Goal: Navigation & Orientation: Find specific page/section

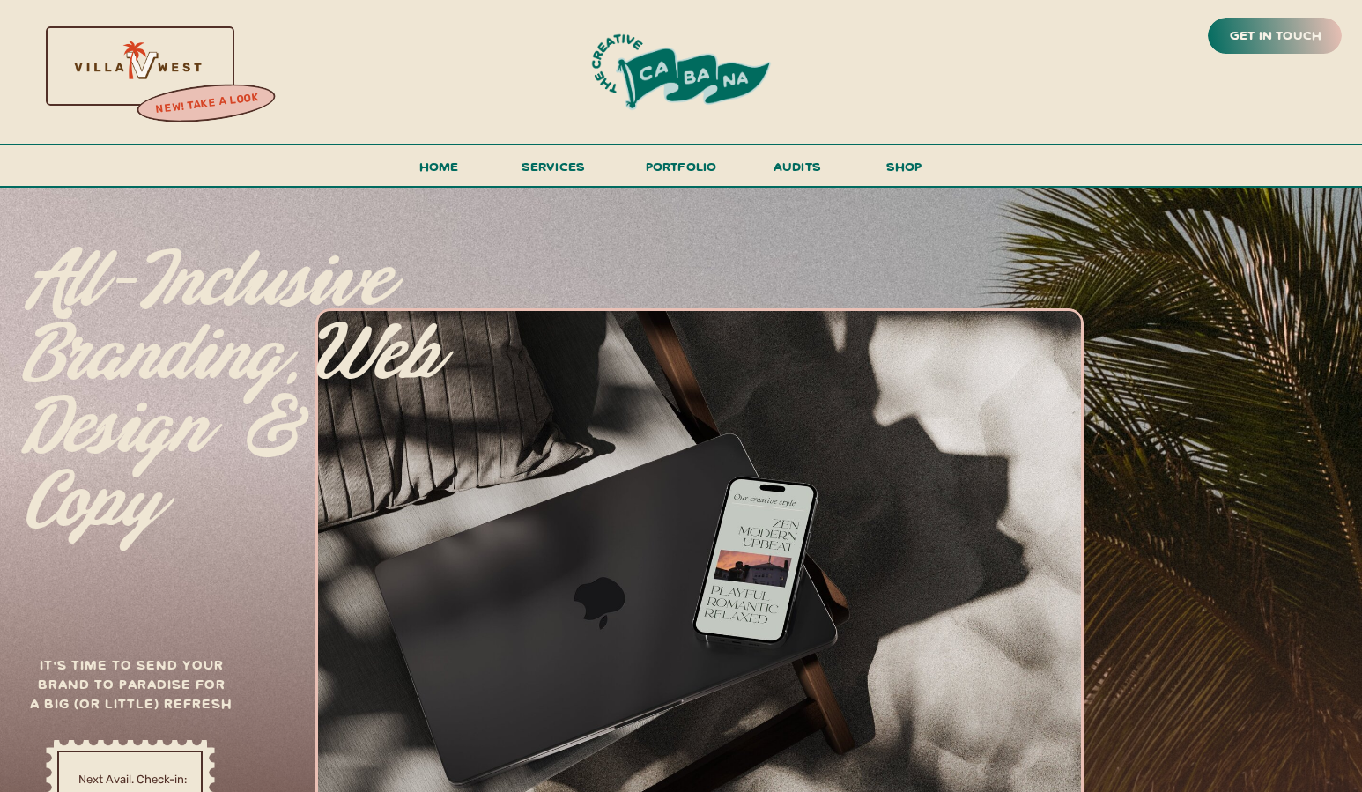
click at [1298, 41] on h3 "get in touch" at bounding box center [1275, 36] width 99 height 25
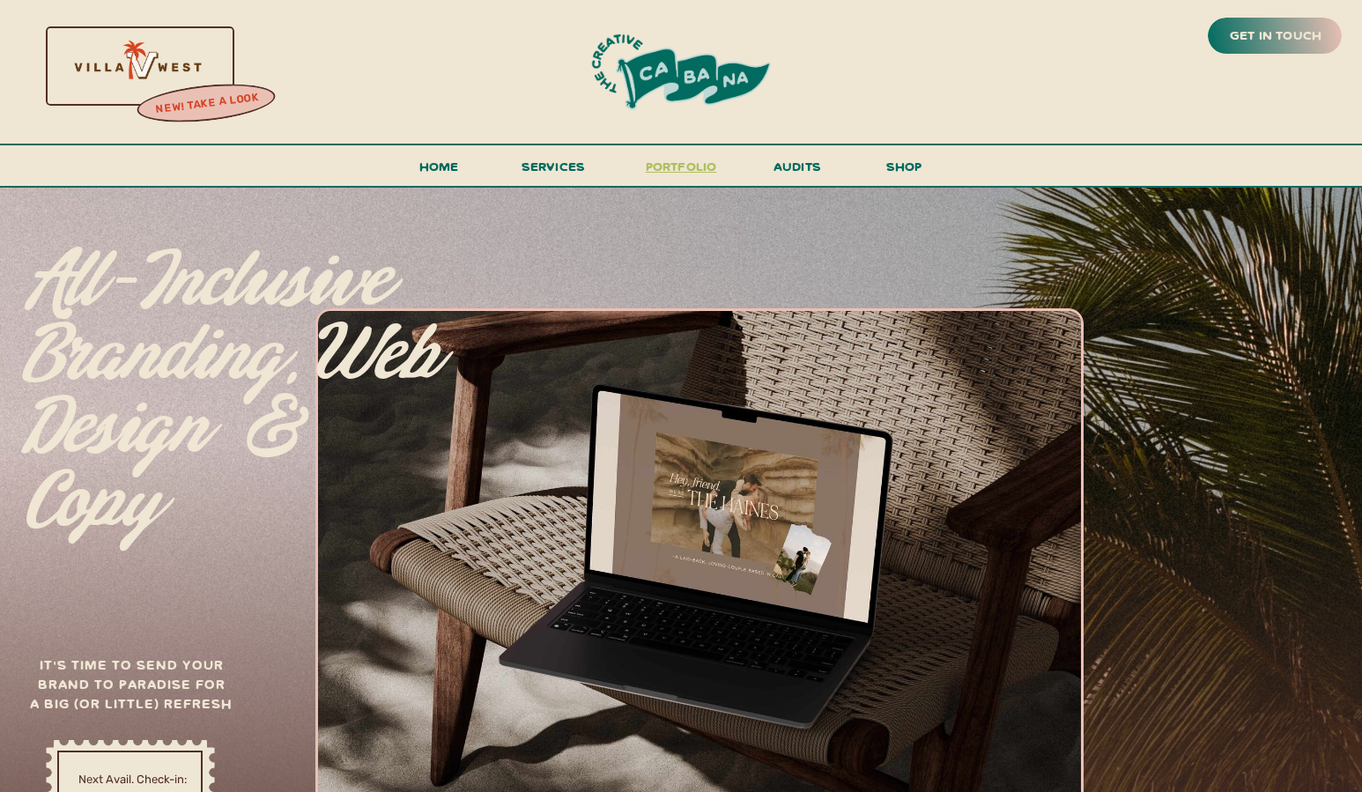
click at [701, 166] on h3 "portfolio" at bounding box center [681, 171] width 83 height 33
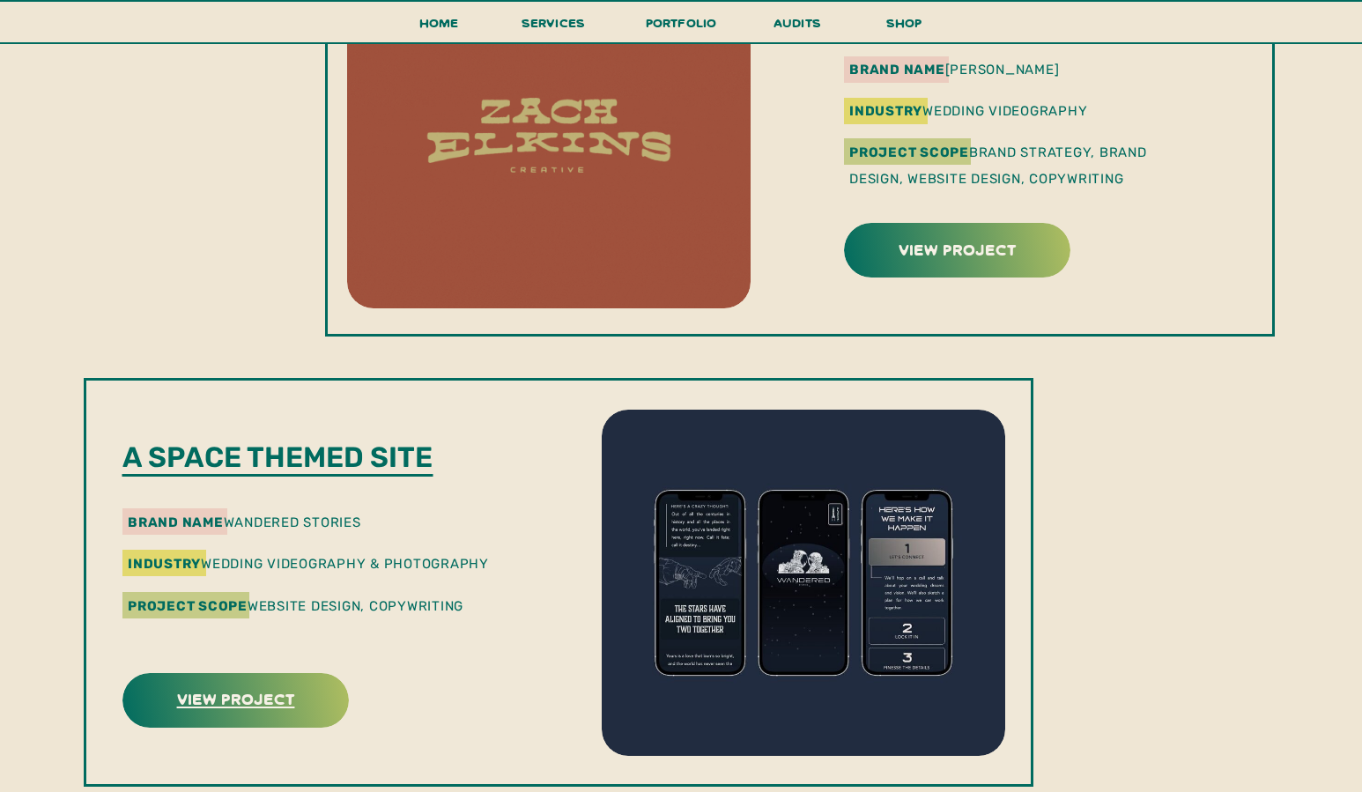
scroll to position [2007, 0]
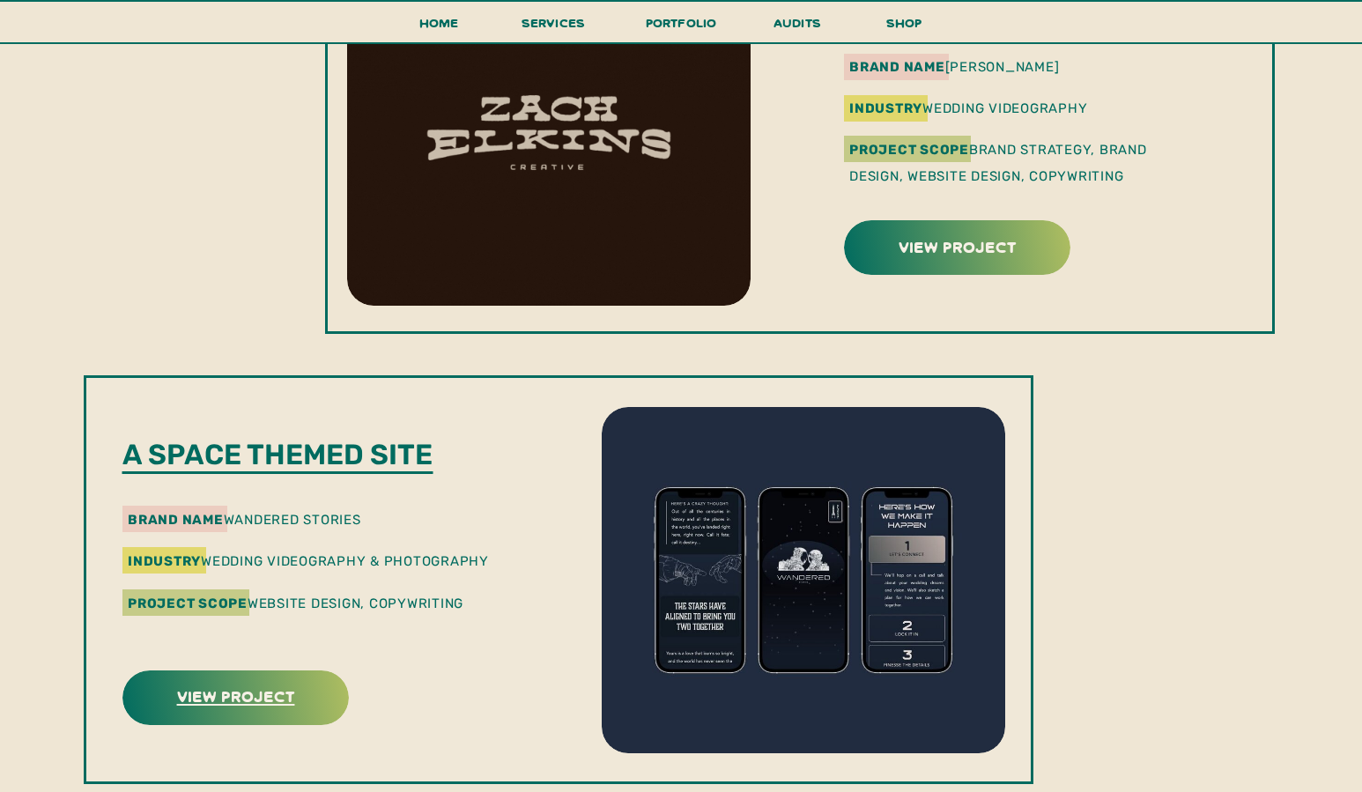
click at [294, 699] on h3 "view project" at bounding box center [236, 695] width 156 height 27
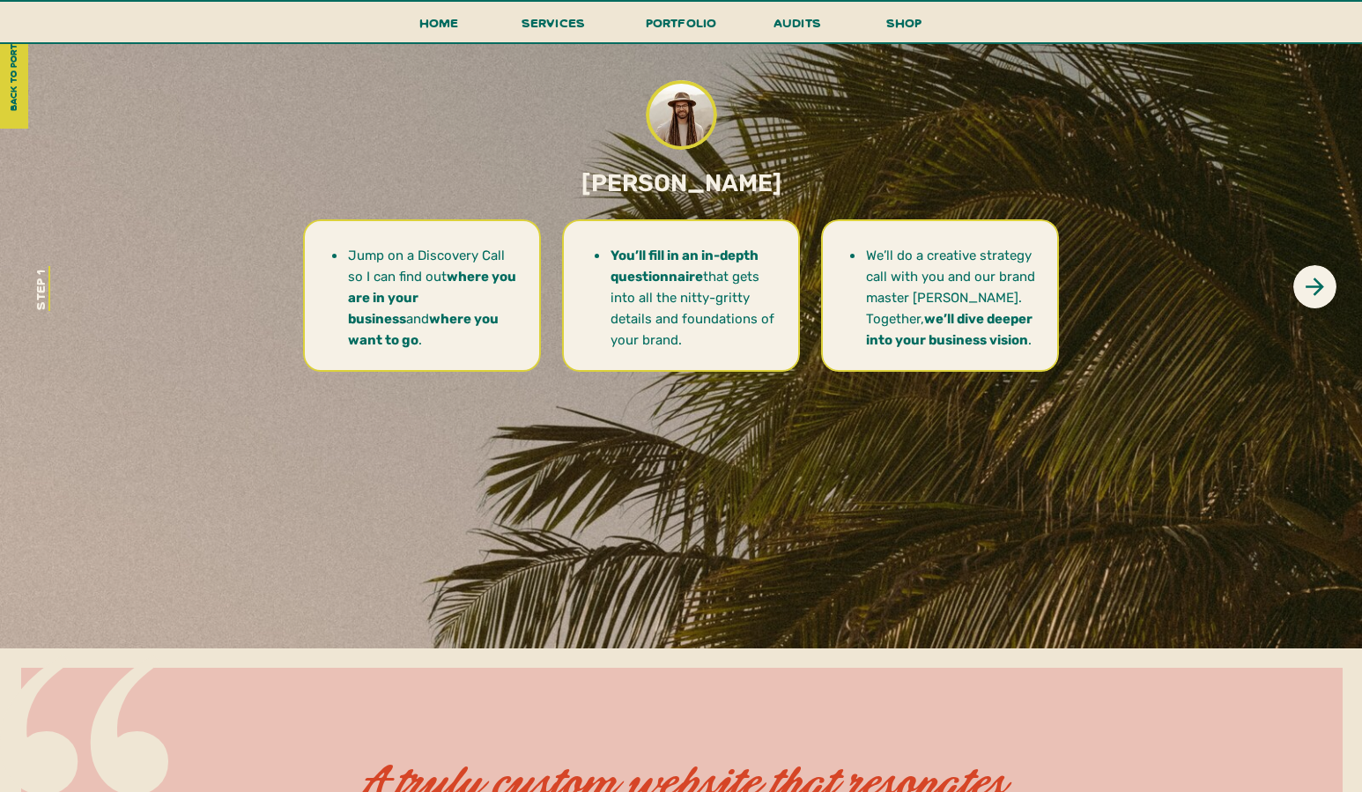
scroll to position [4023, 0]
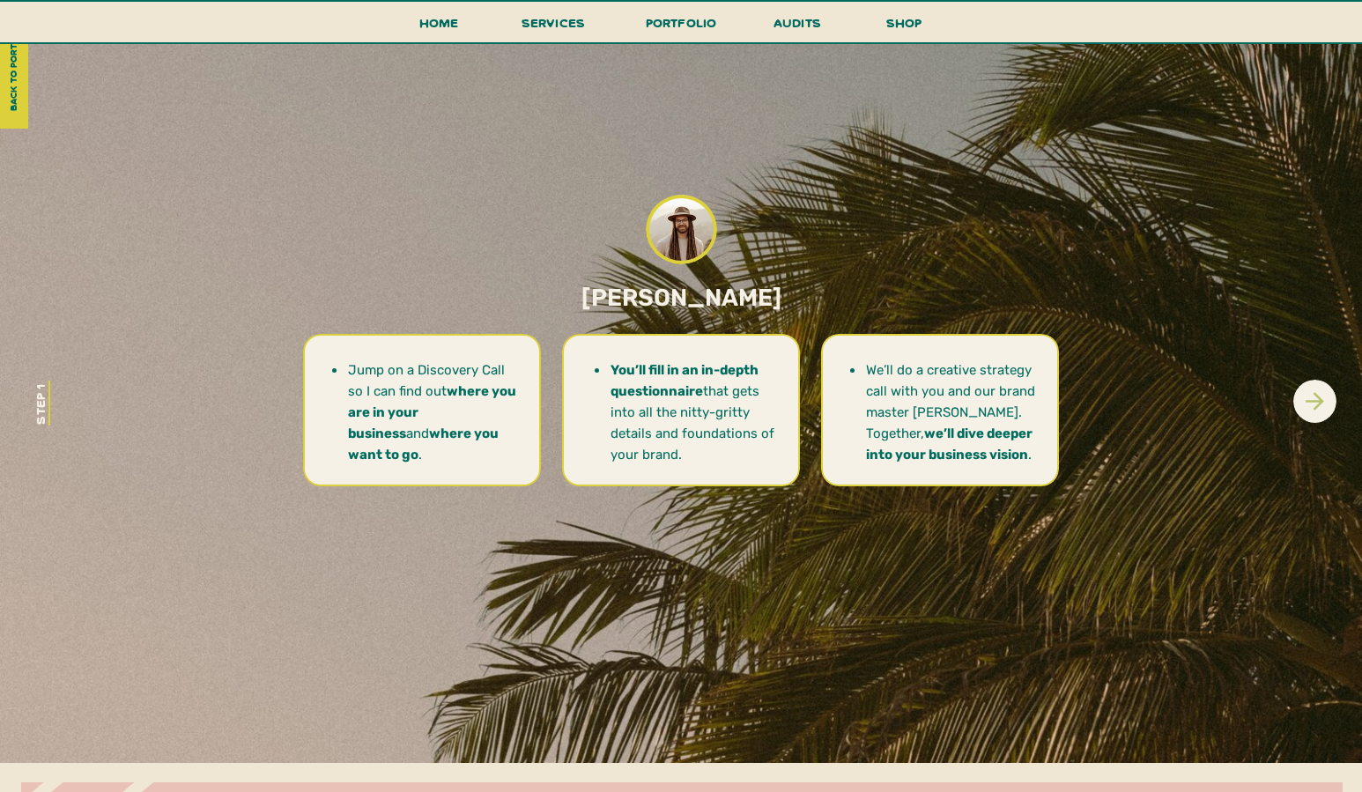
click at [1311, 405] on icon at bounding box center [1314, 401] width 27 height 27
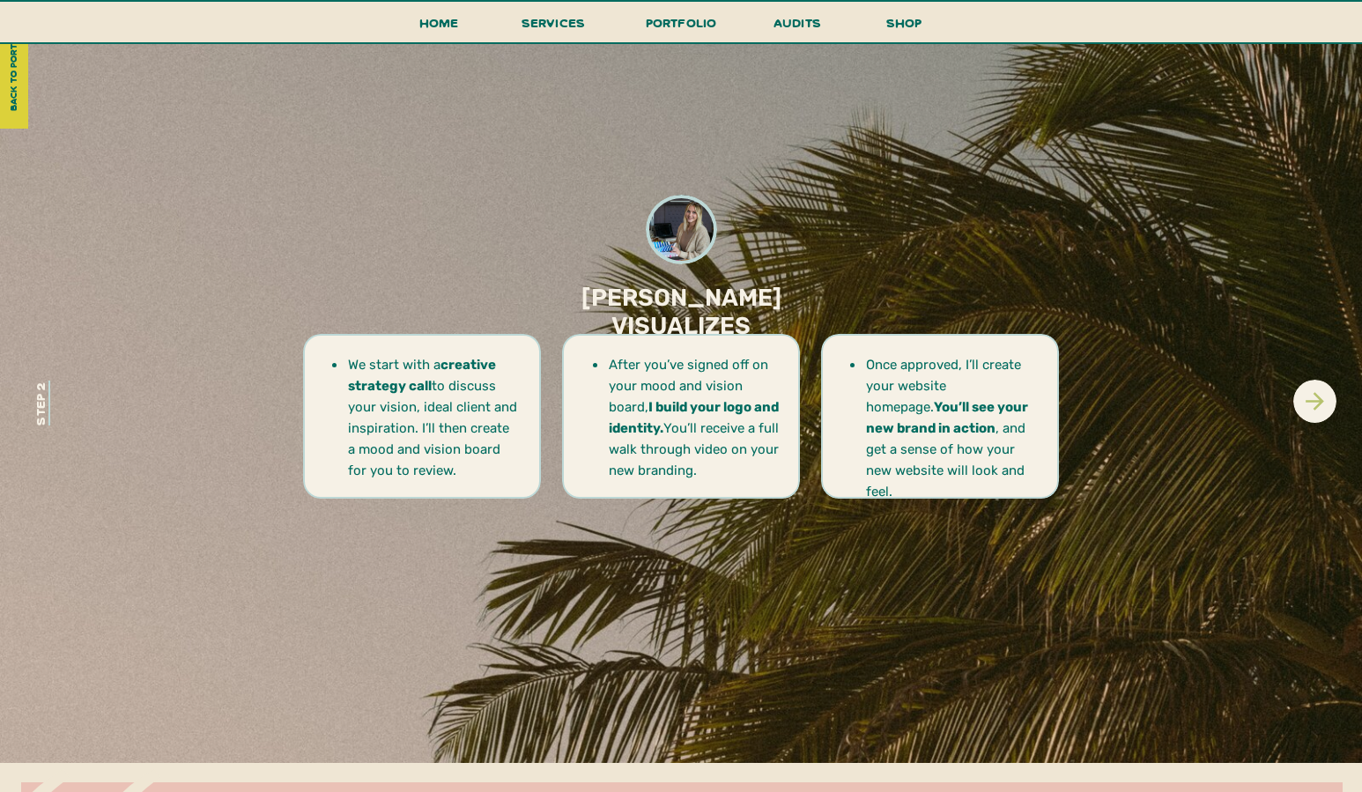
click at [1311, 405] on icon at bounding box center [1314, 401] width 27 height 27
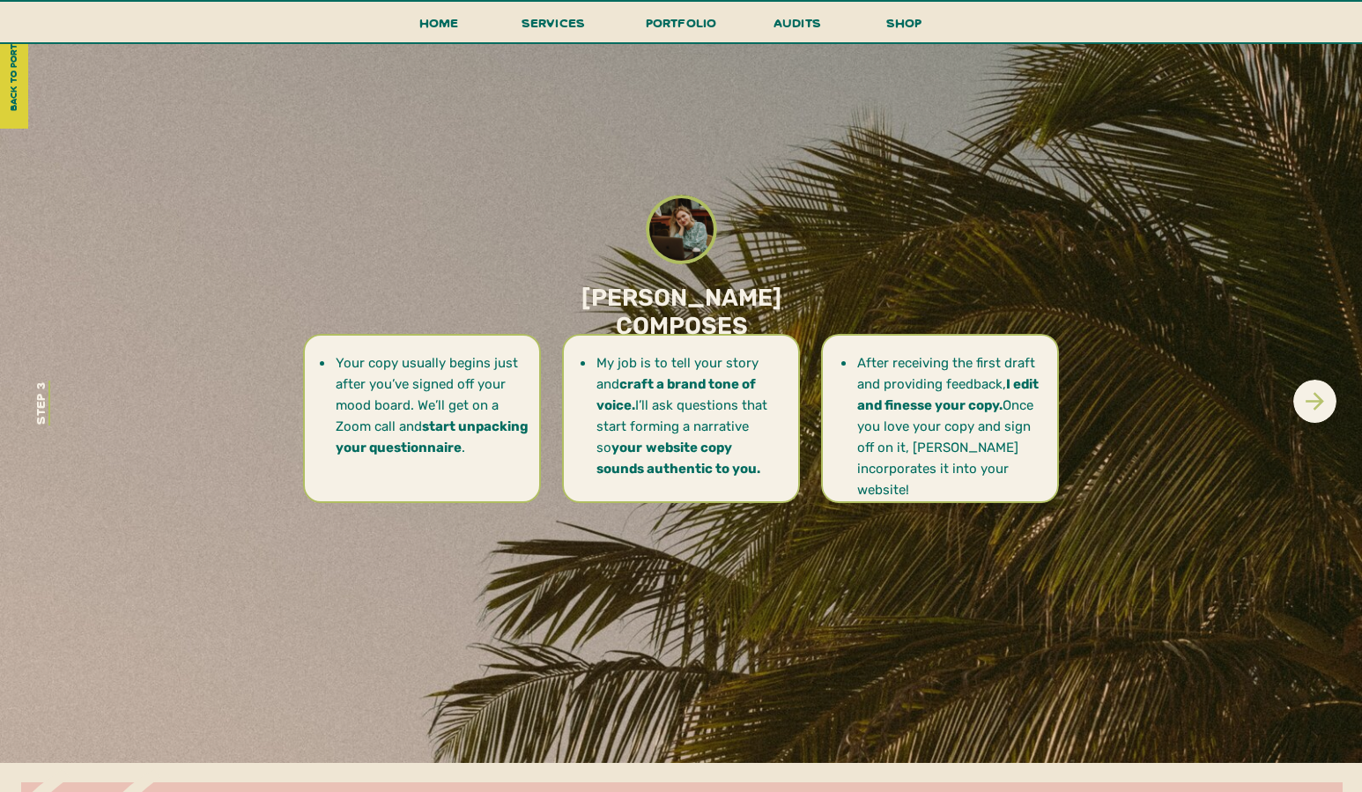
click at [1315, 408] on icon at bounding box center [1314, 401] width 18 height 18
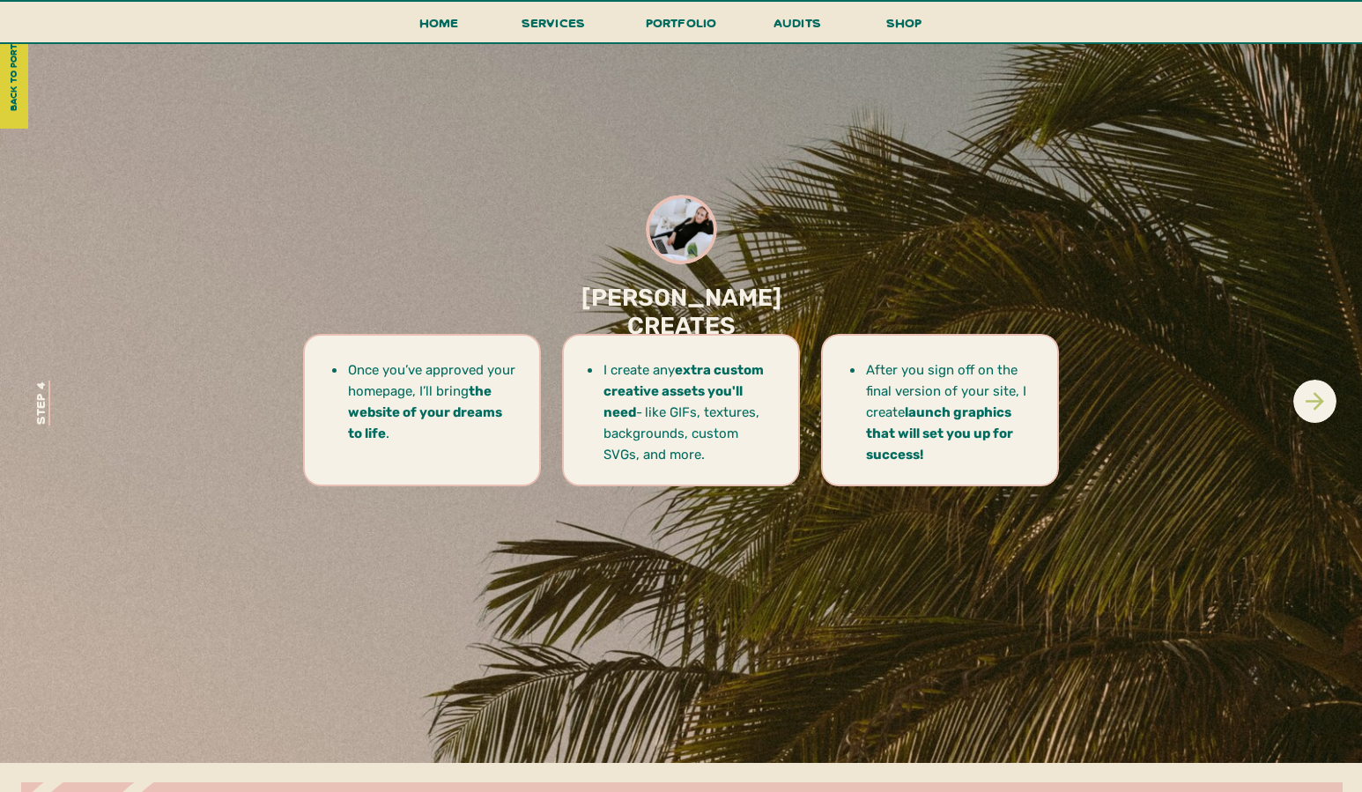
click at [1312, 409] on icon at bounding box center [1314, 401] width 27 height 27
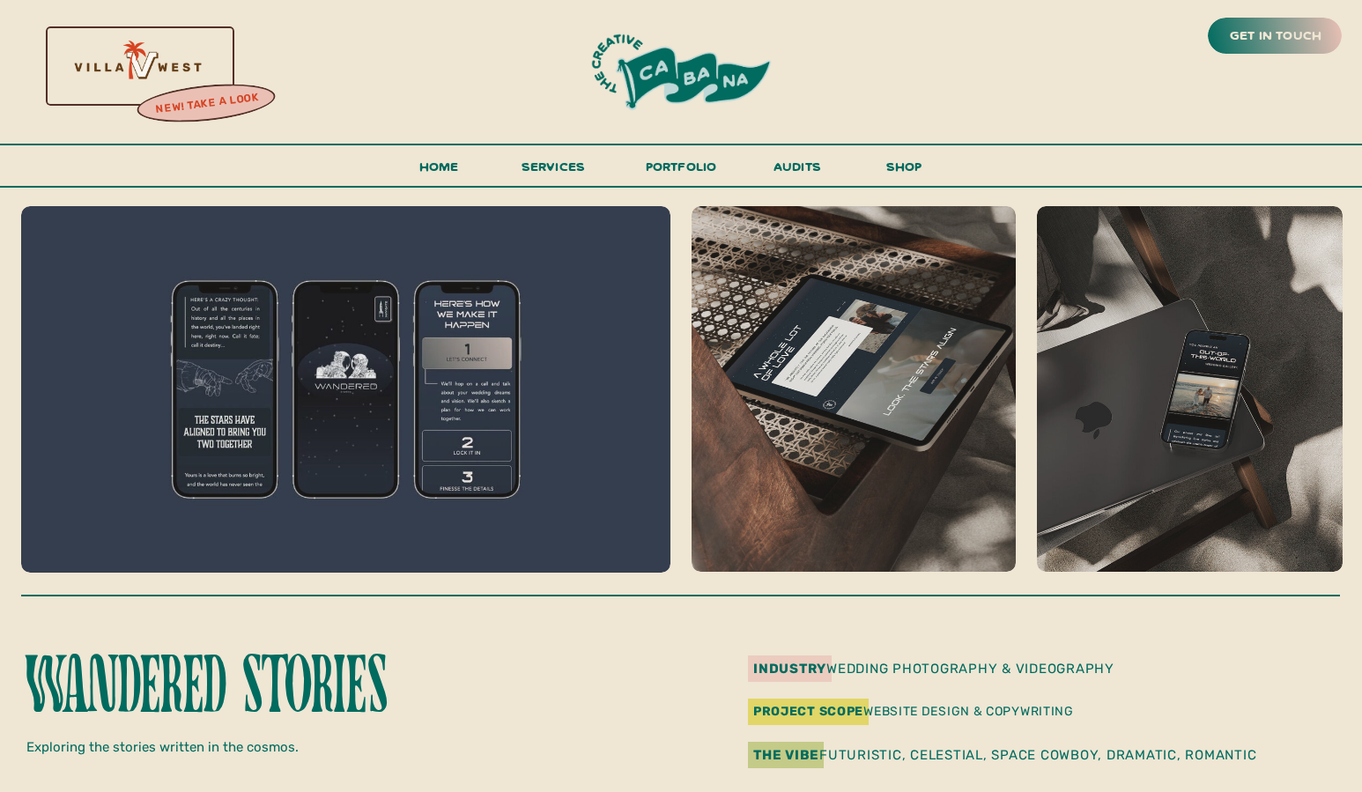
scroll to position [0, 0]
click at [694, 166] on h3 "portfolio" at bounding box center [681, 171] width 83 height 33
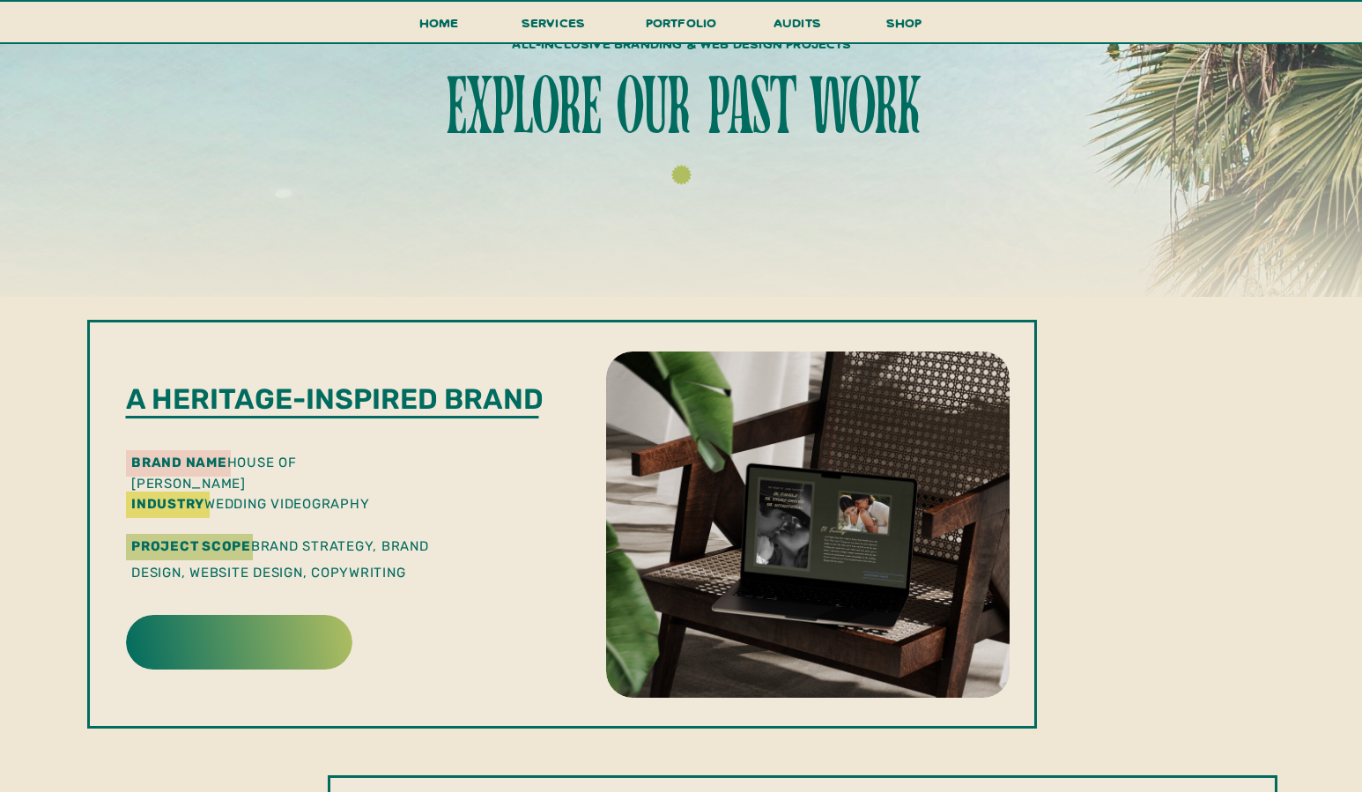
scroll to position [250, 0]
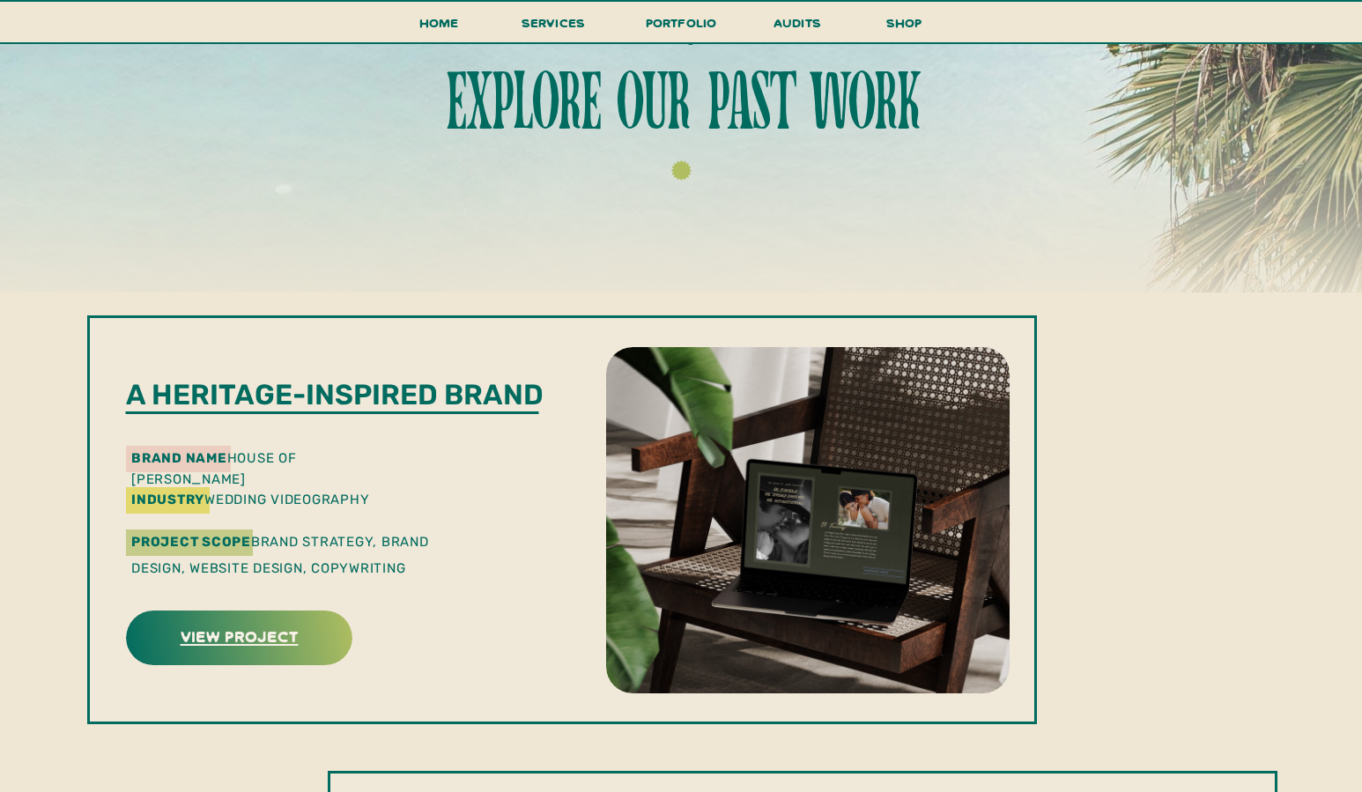
click at [298, 628] on h3 "view project" at bounding box center [239, 635] width 221 height 27
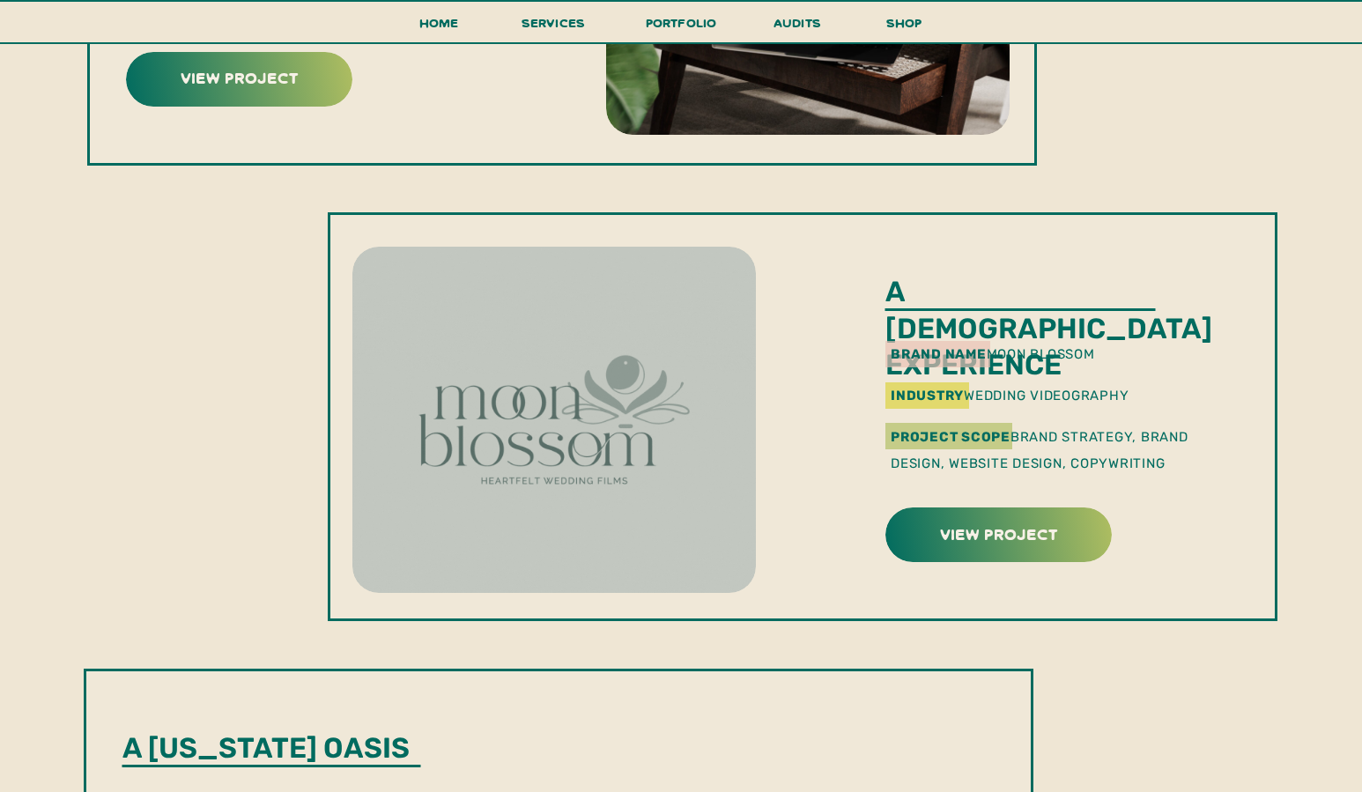
scroll to position [810, 0]
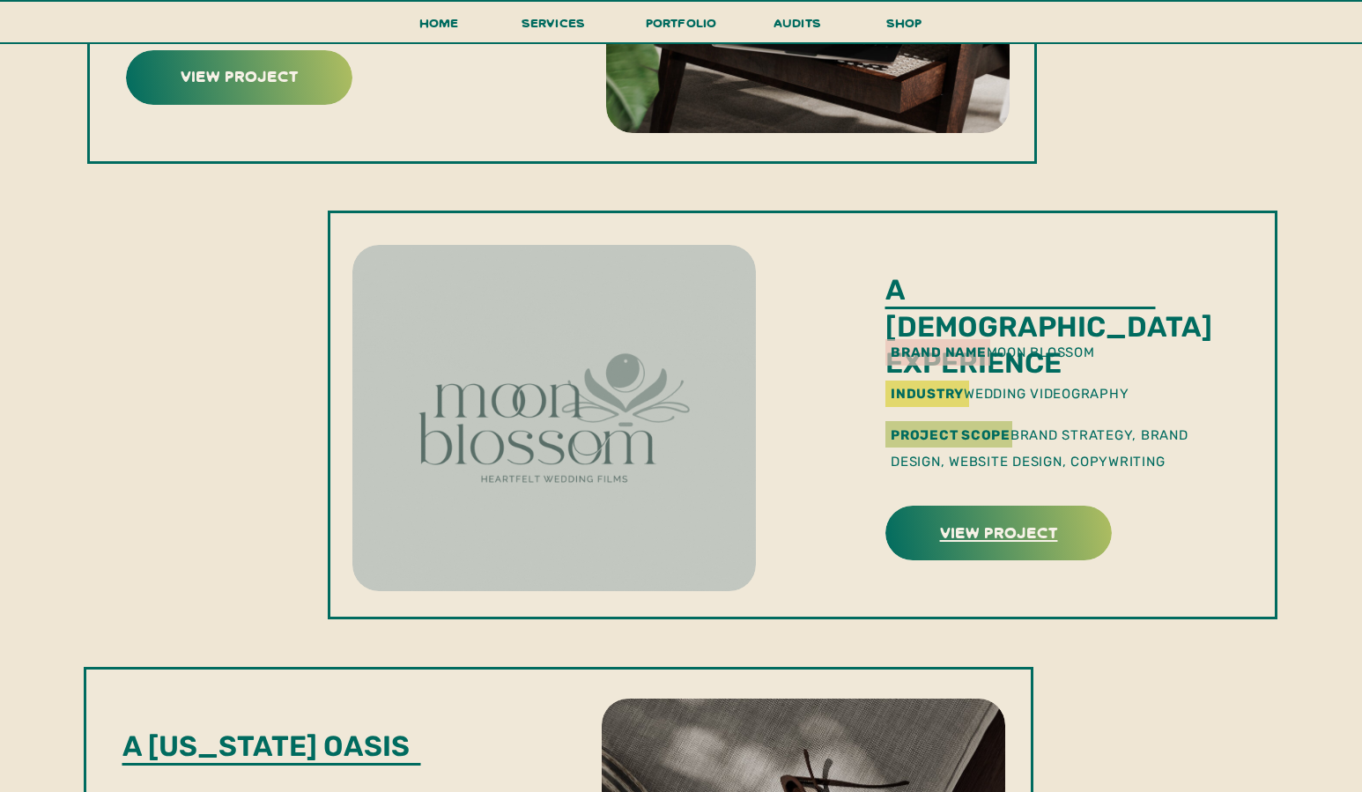
click at [1041, 525] on h3 "view project" at bounding box center [998, 531] width 221 height 27
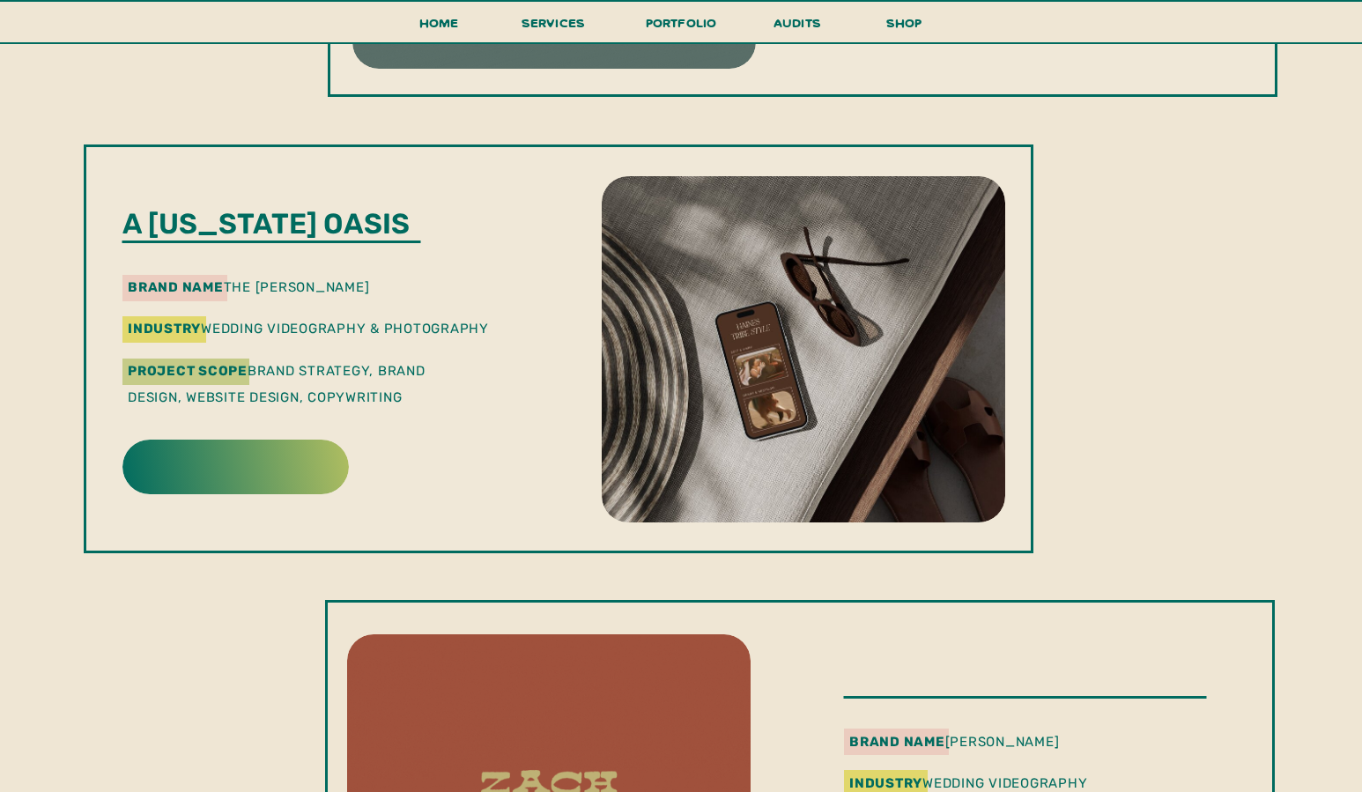
scroll to position [1341, 0]
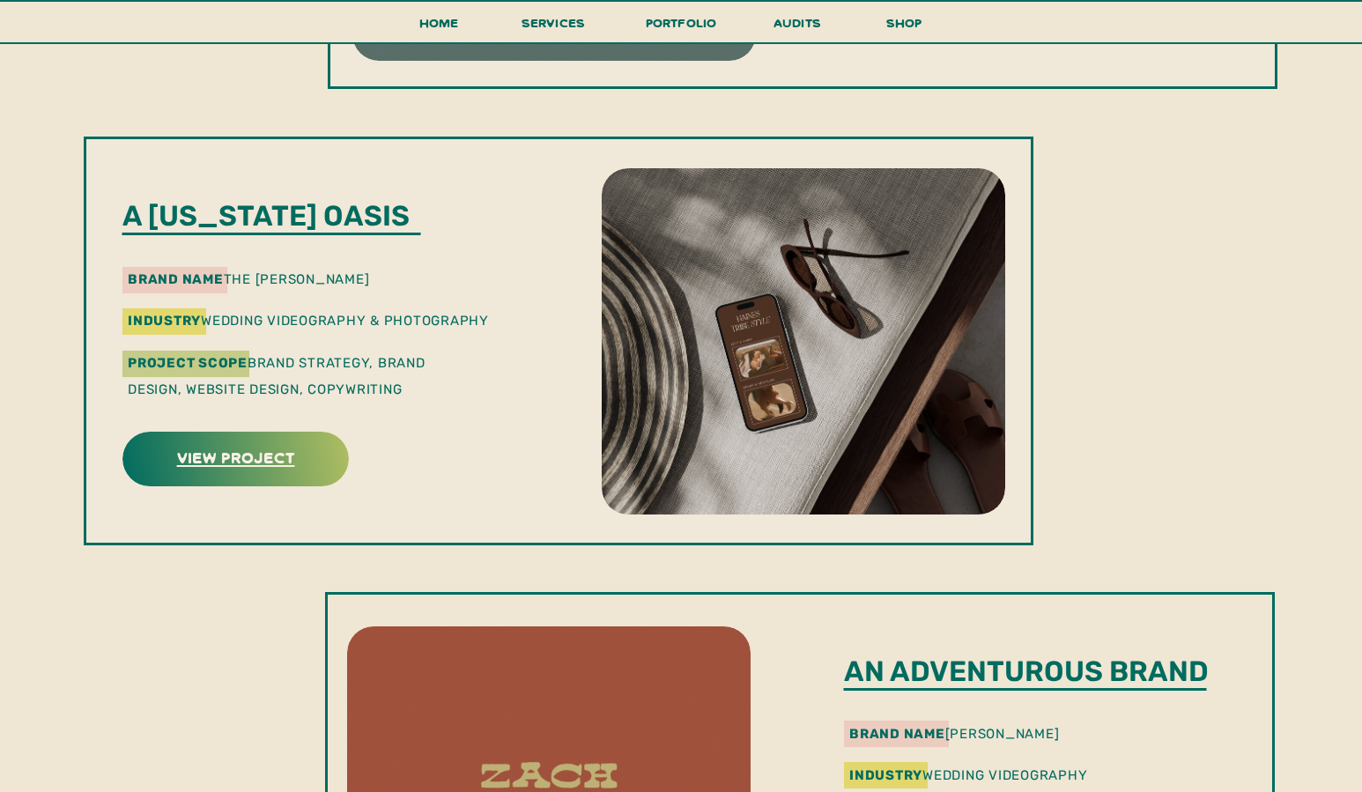
click at [311, 462] on h3 "view project" at bounding box center [235, 456] width 221 height 27
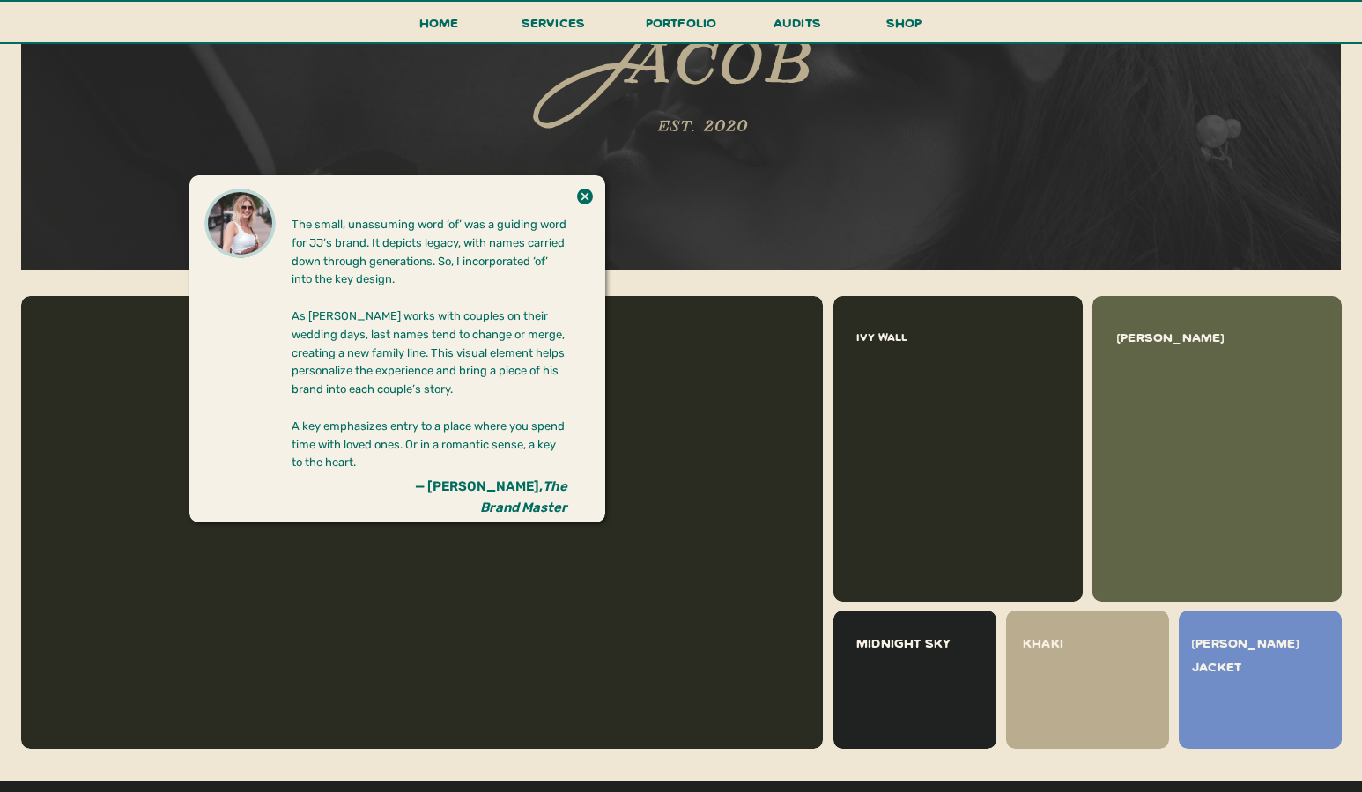
scroll to position [1591, 0]
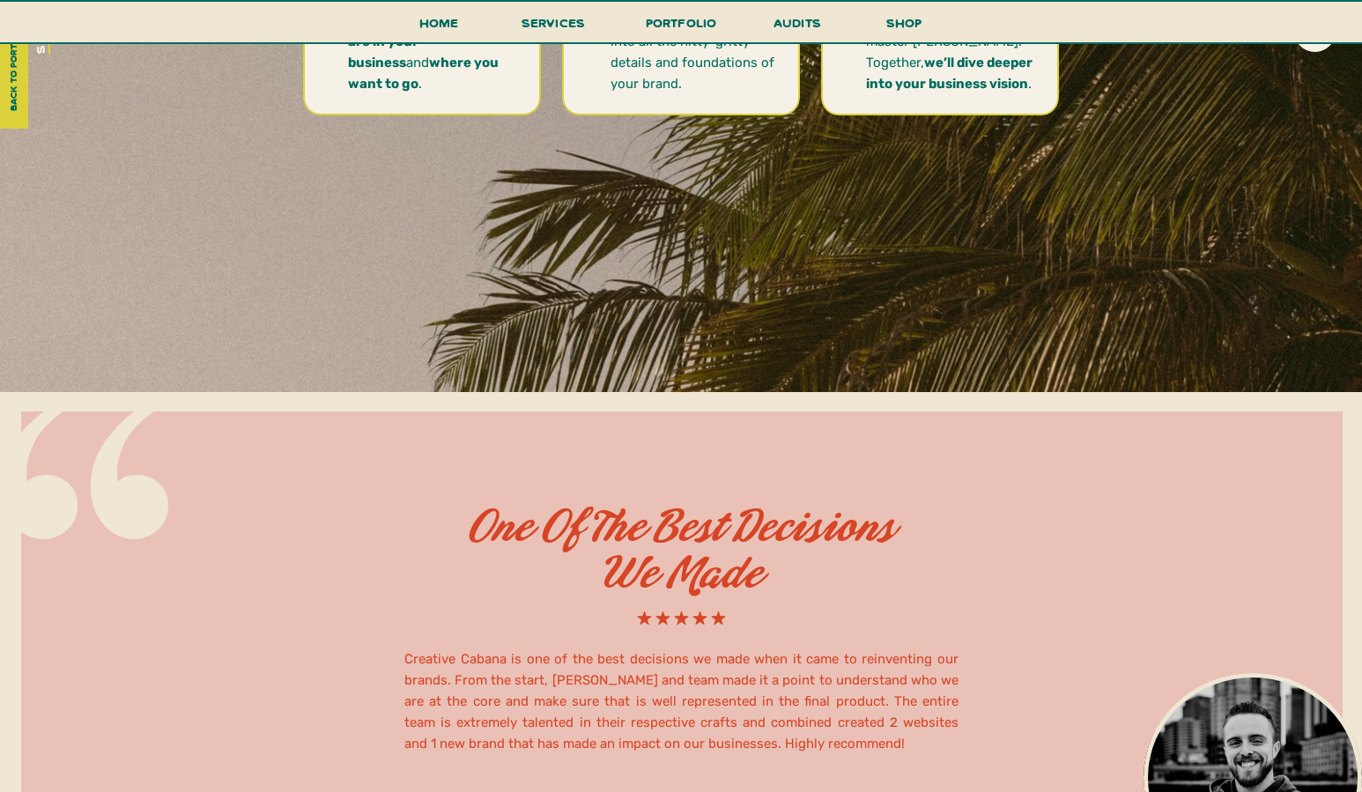
scroll to position [5465, 0]
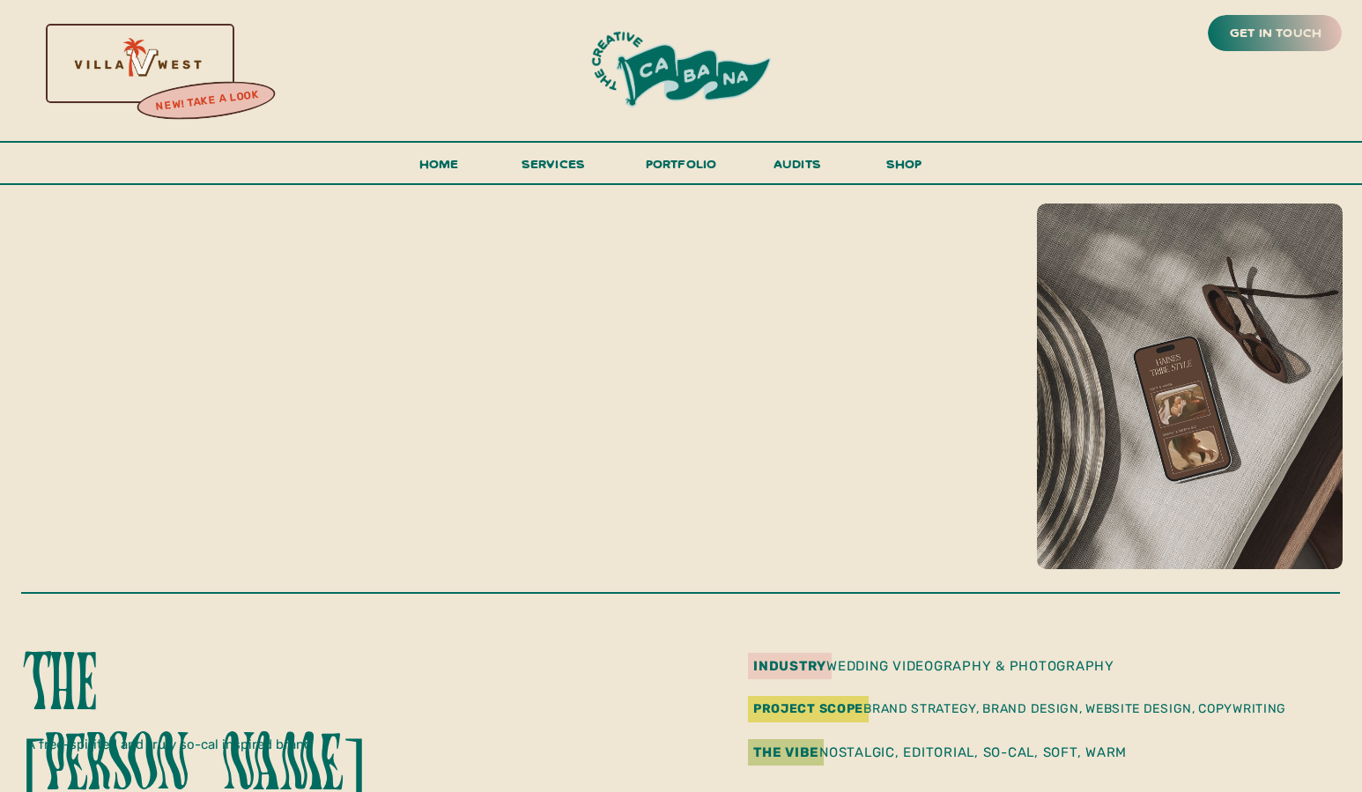
scroll to position [3, 0]
